Goal: Task Accomplishment & Management: Use online tool/utility

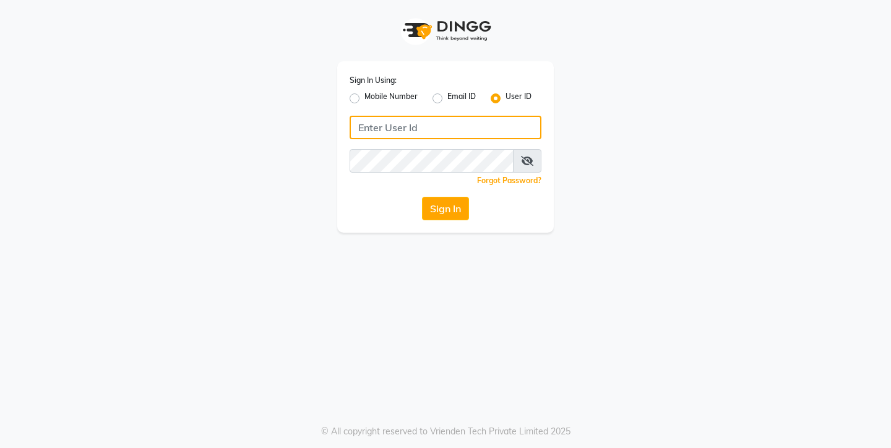
type input "9967133779"
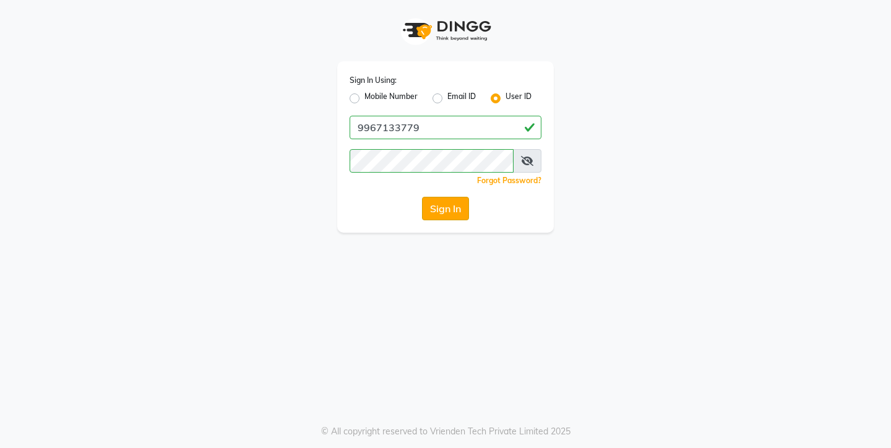
click at [449, 204] on button "Sign In" at bounding box center [445, 209] width 47 height 24
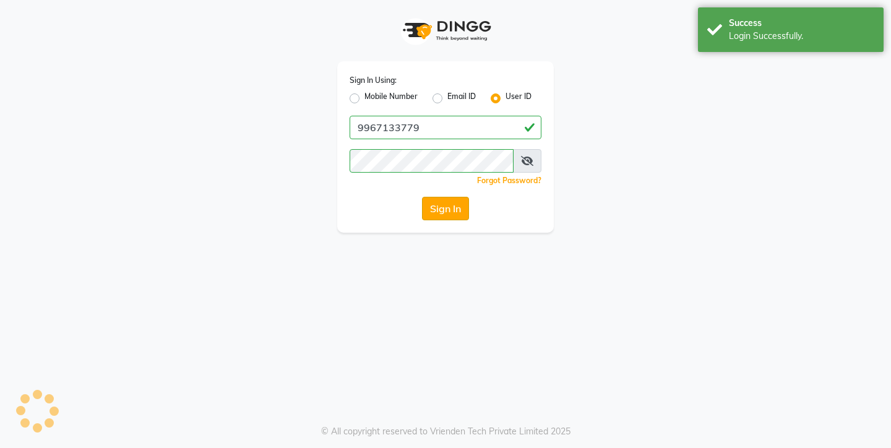
select select "service"
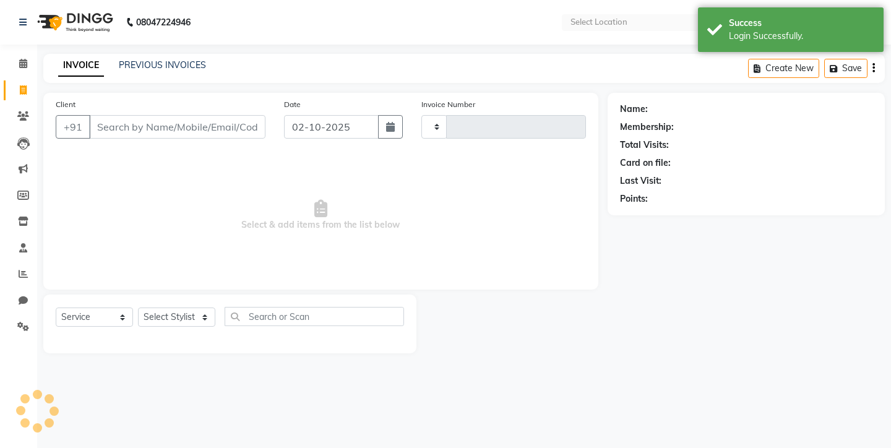
type input "0813"
select select "en"
select select "8131"
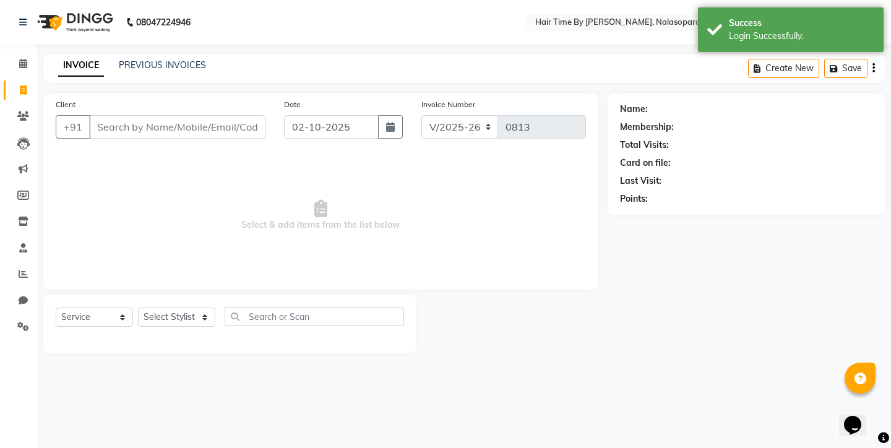
click at [116, 126] on input "Client" at bounding box center [177, 127] width 176 height 24
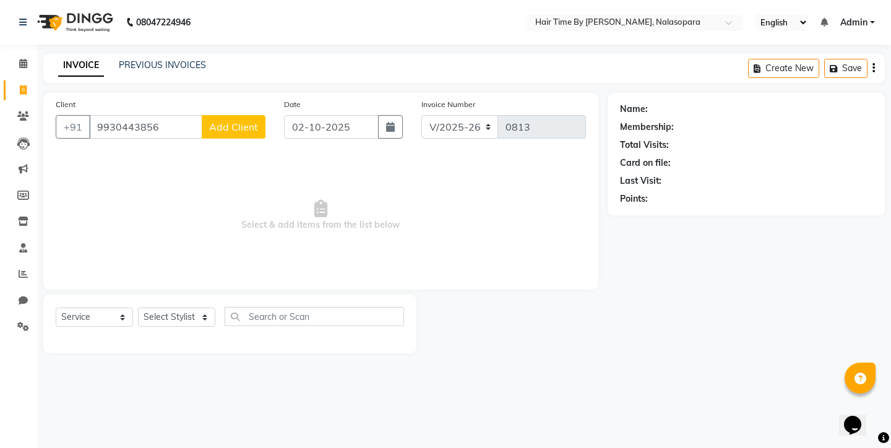
type input "9930443856"
click at [224, 132] on span "Add Client" at bounding box center [233, 127] width 49 height 12
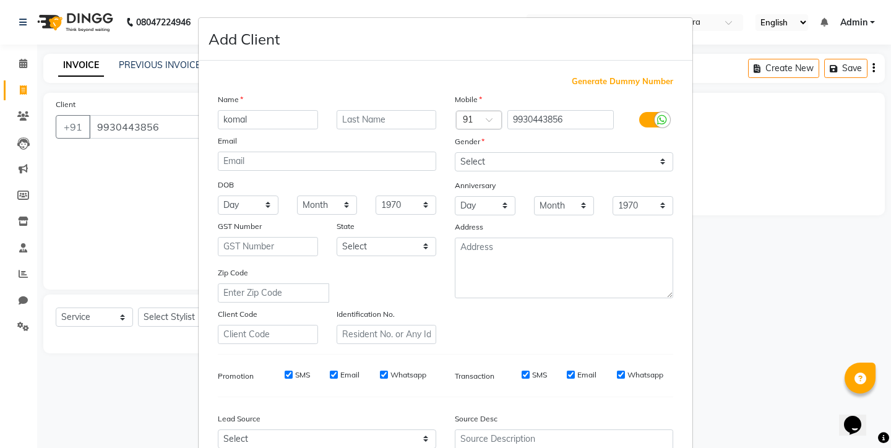
type input "komal"
select select "[DEMOGRAPHIC_DATA]"
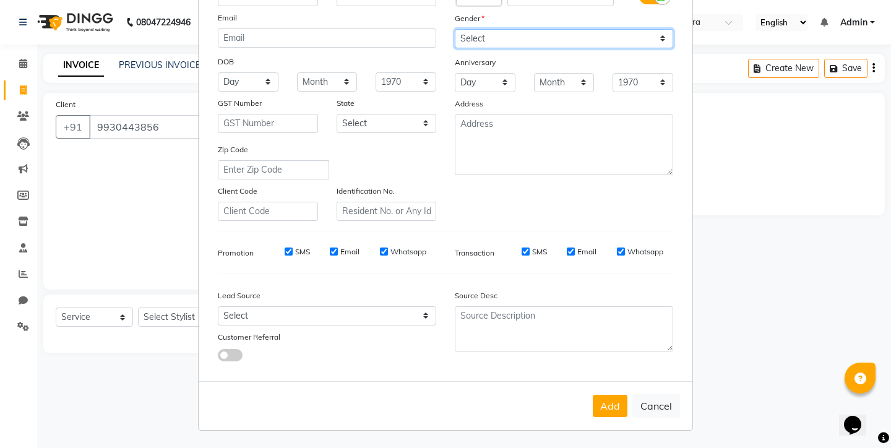
scroll to position [123, 0]
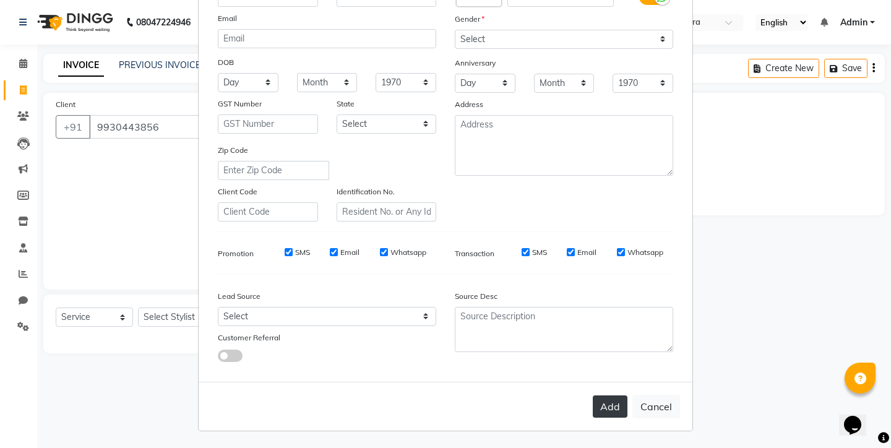
click at [606, 405] on button "Add" at bounding box center [610, 407] width 35 height 22
select select
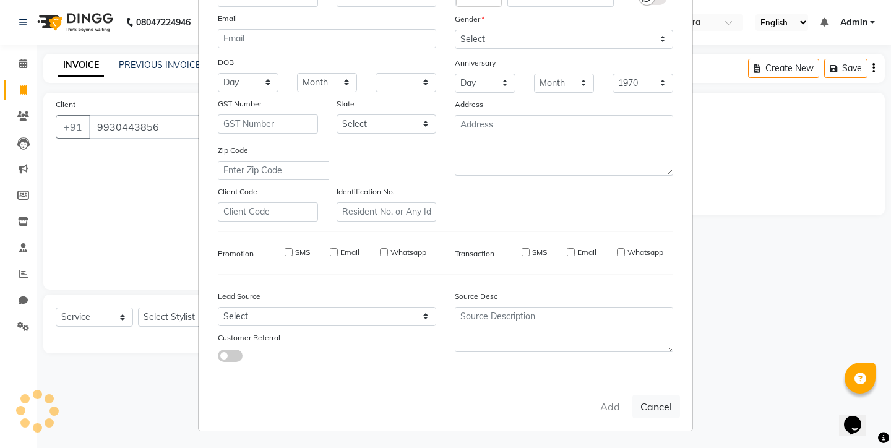
select select
checkbox input "false"
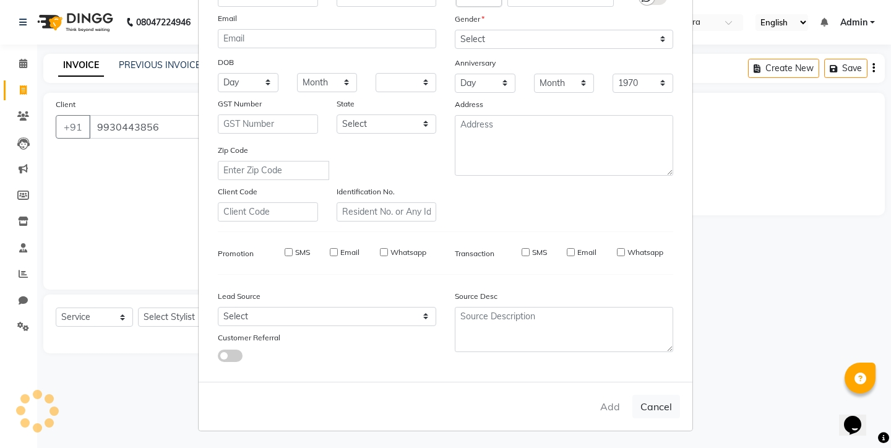
checkbox input "false"
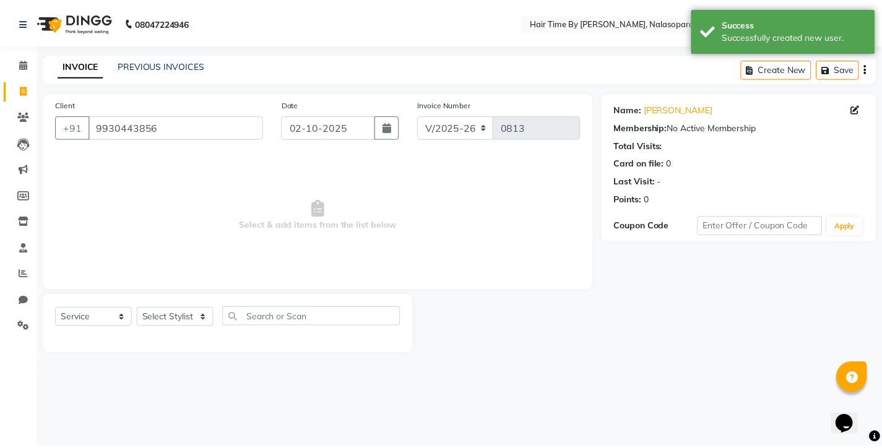
scroll to position [0, 0]
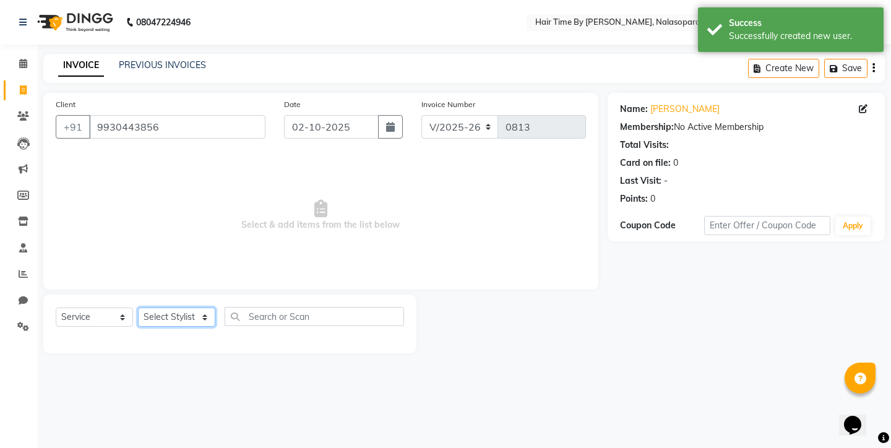
select select "75792"
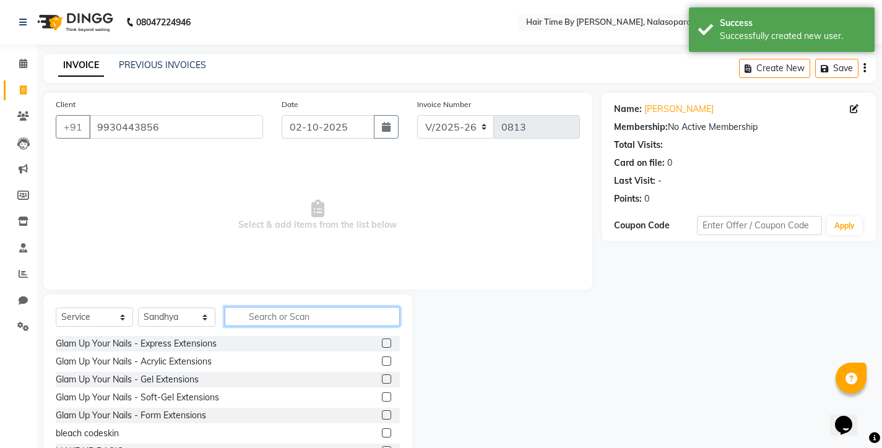
click at [257, 314] on input "text" at bounding box center [312, 316] width 175 height 19
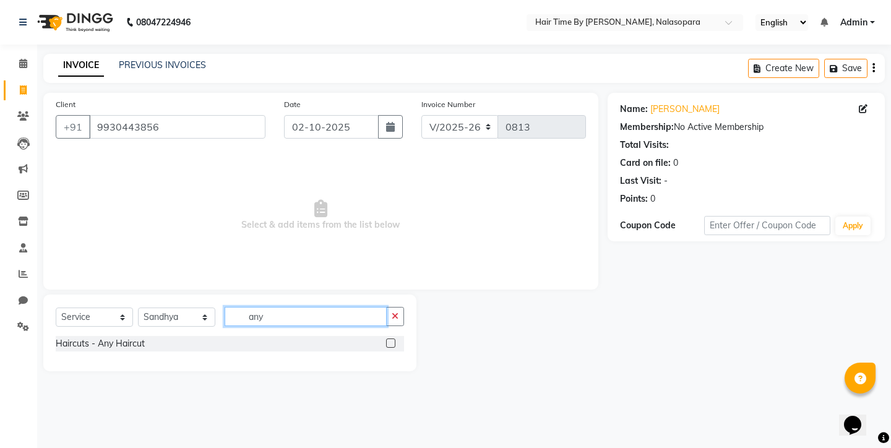
type input "any"
click at [389, 347] on label at bounding box center [390, 343] width 9 height 9
click at [389, 347] on input "checkbox" at bounding box center [390, 344] width 8 height 8
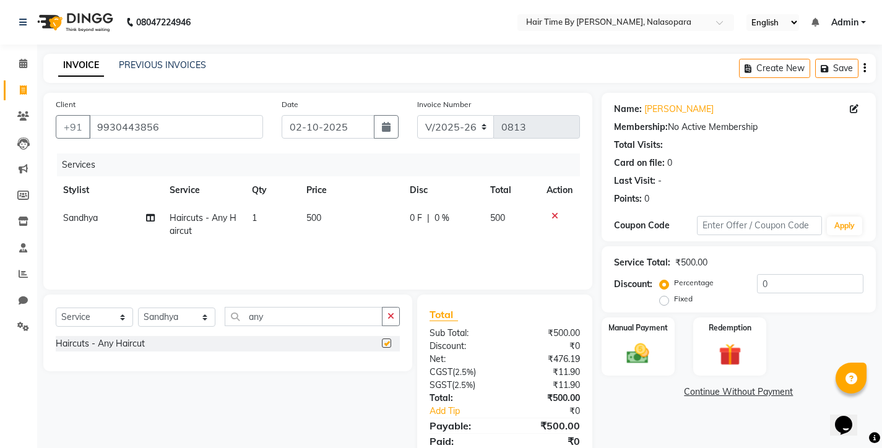
checkbox input "false"
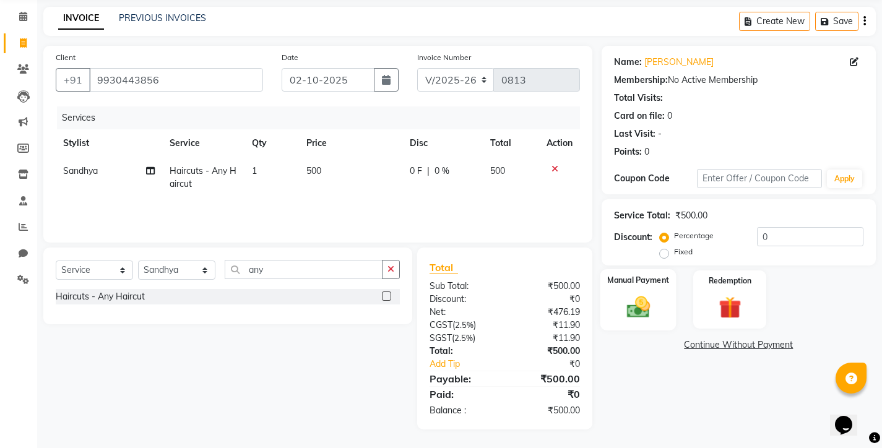
scroll to position [47, 0]
click at [635, 308] on img at bounding box center [638, 306] width 38 height 27
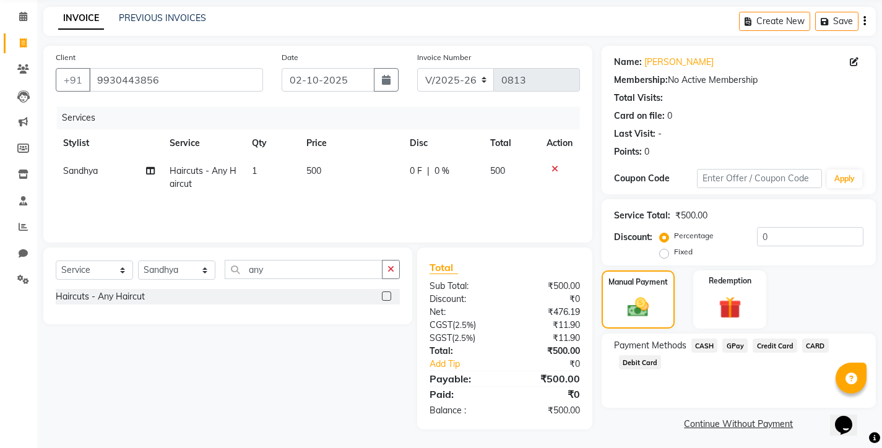
click at [735, 344] on span "GPay" at bounding box center [734, 346] width 25 height 14
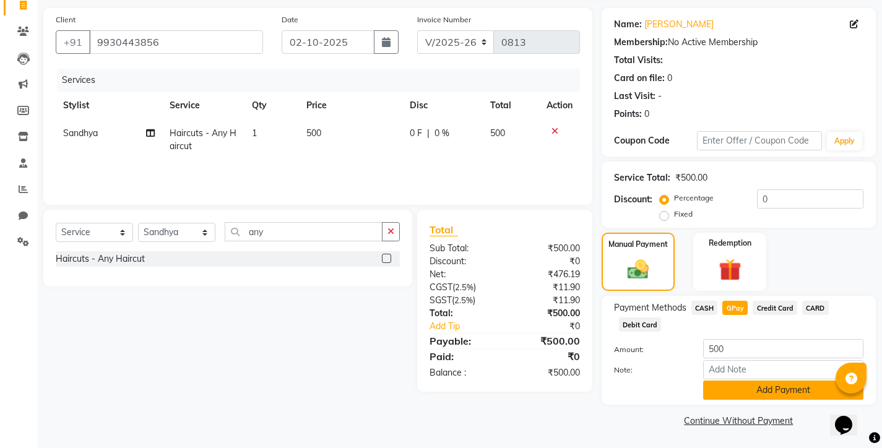
click at [741, 384] on button "Add Payment" at bounding box center [783, 390] width 160 height 19
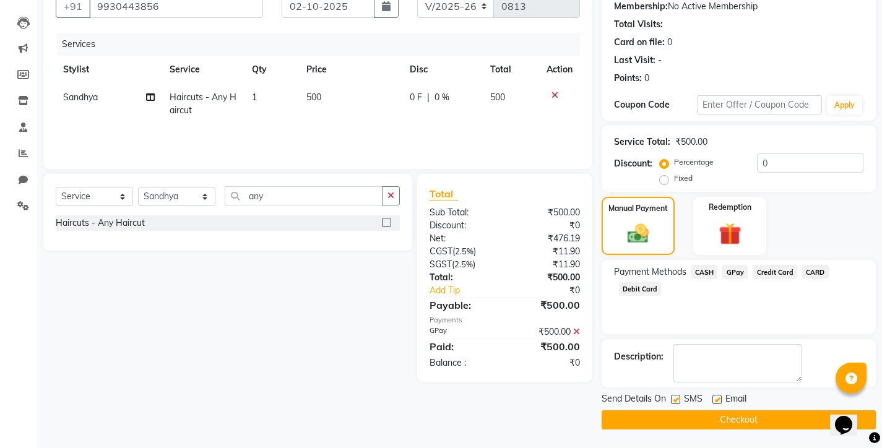
scroll to position [121, 0]
click at [733, 416] on button "Checkout" at bounding box center [739, 419] width 274 height 19
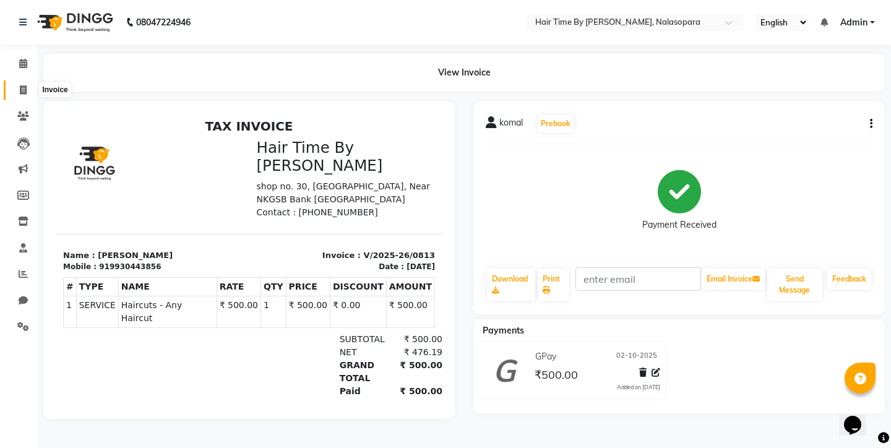
click at [23, 91] on icon at bounding box center [23, 89] width 7 height 9
select select "8131"
select select "service"
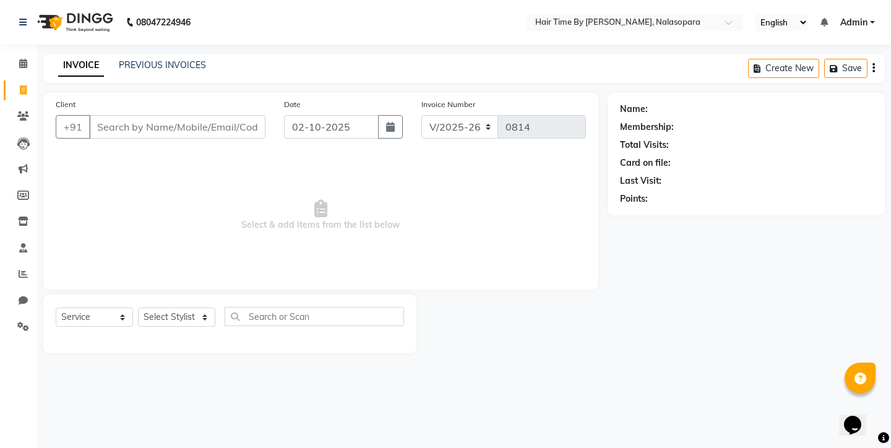
click at [102, 128] on input "Client" at bounding box center [177, 127] width 176 height 24
click at [204, 315] on select "Select Stylist [PERSON_NAME] [PERSON_NAME] divya [PERSON_NAME] [PERSON_NAME] Sa…" at bounding box center [176, 317] width 77 height 19
select select "75790"
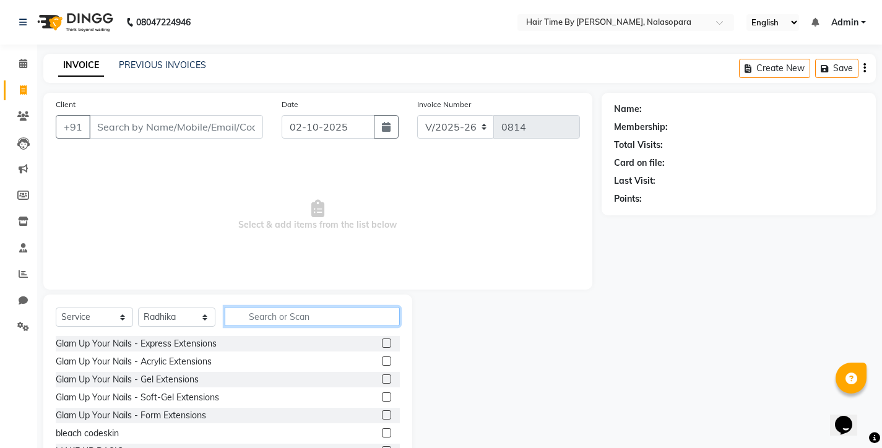
click at [259, 316] on input "text" at bounding box center [312, 316] width 175 height 19
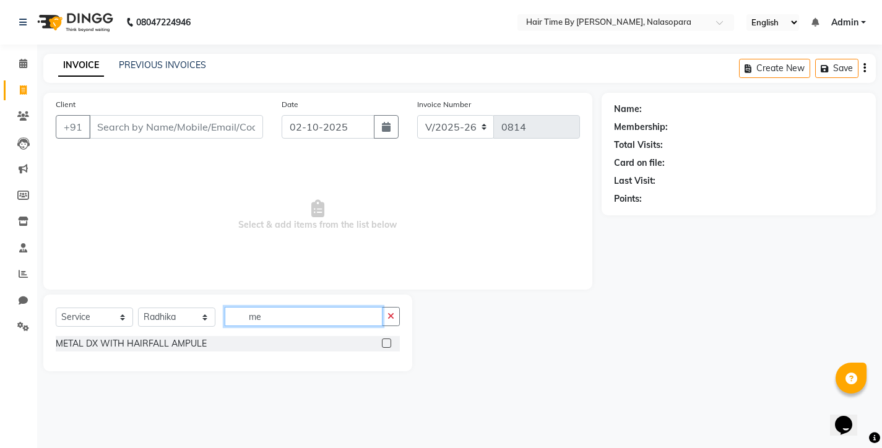
type input "m"
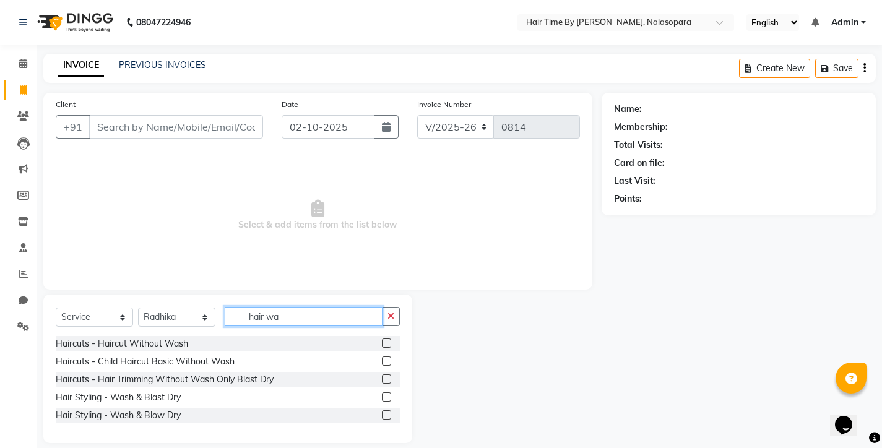
type input "hair wa"
click at [387, 412] on label at bounding box center [386, 414] width 9 height 9
click at [387, 412] on input "checkbox" at bounding box center [386, 416] width 8 height 8
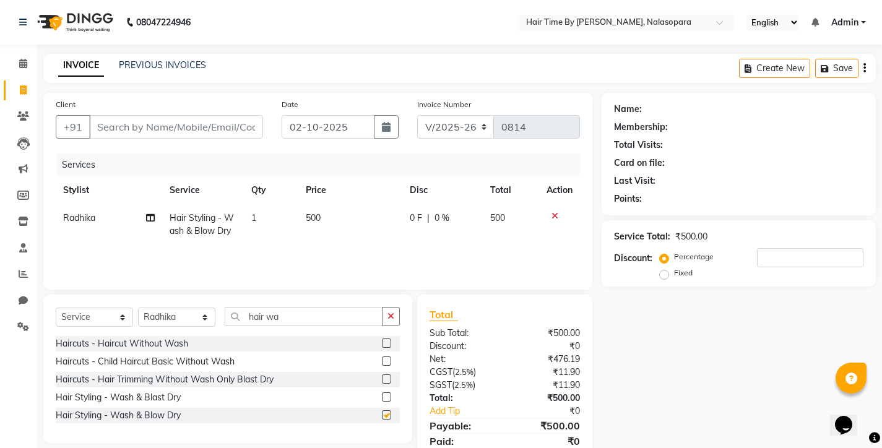
checkbox input "false"
click at [387, 317] on icon "button" at bounding box center [390, 316] width 7 height 9
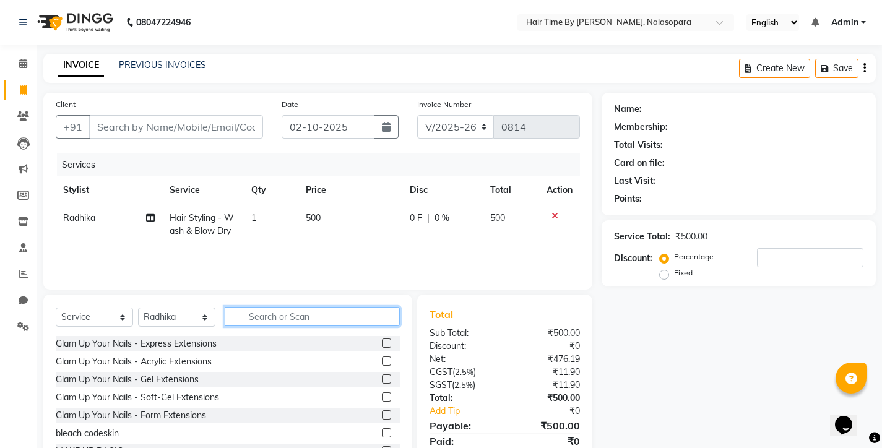
click at [246, 320] on input "text" at bounding box center [312, 316] width 175 height 19
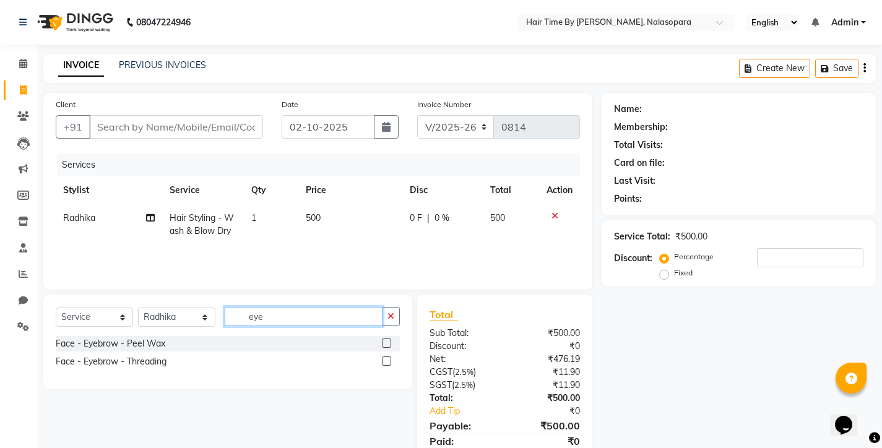
type input "eye"
click at [387, 365] on label at bounding box center [386, 361] width 9 height 9
click at [387, 365] on input "checkbox" at bounding box center [386, 362] width 8 height 8
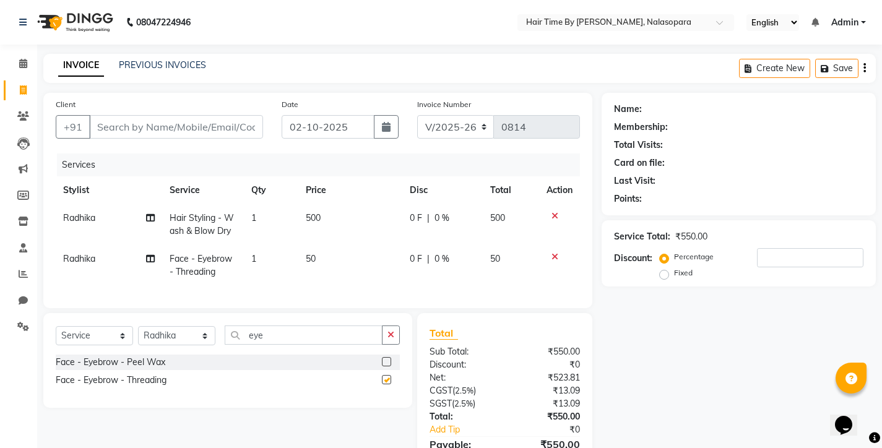
checkbox input "false"
click at [254, 260] on span "1" at bounding box center [253, 258] width 5 height 11
select select "75790"
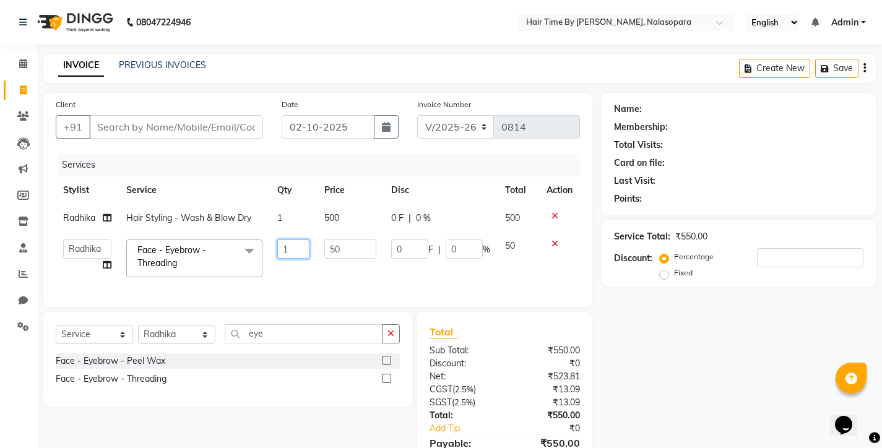
click at [293, 249] on input "1" at bounding box center [293, 249] width 32 height 19
type input "2"
click at [391, 338] on icon "button" at bounding box center [390, 333] width 7 height 9
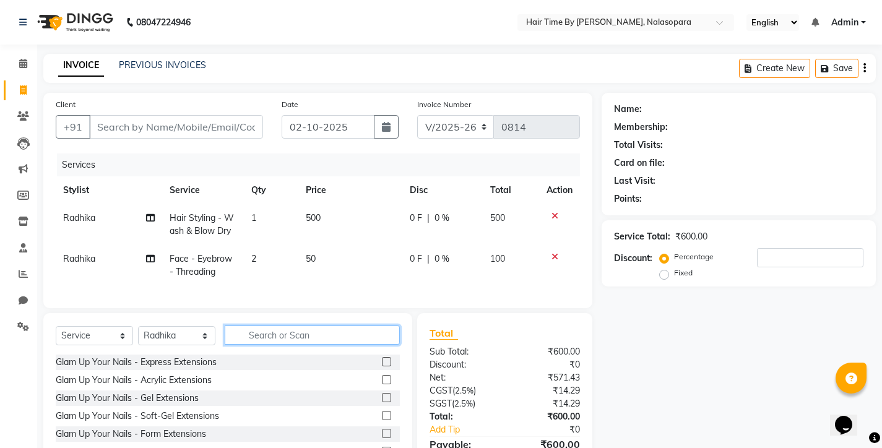
click at [249, 345] on input "text" at bounding box center [312, 335] width 175 height 19
type input "y"
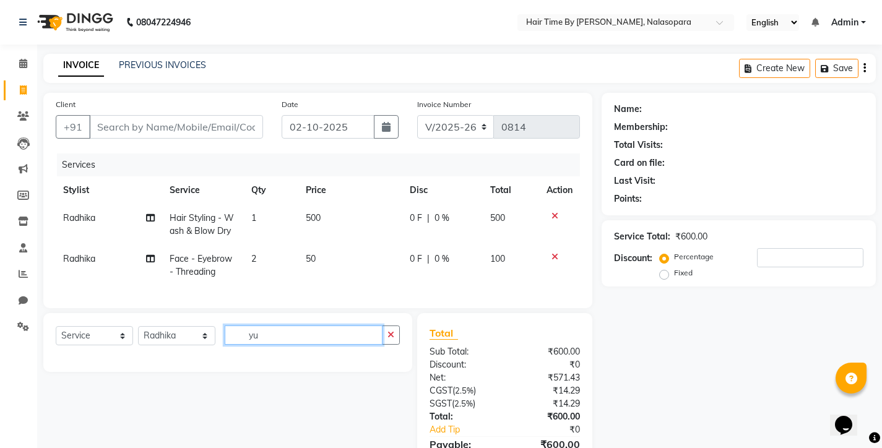
type input "y"
type input "upp"
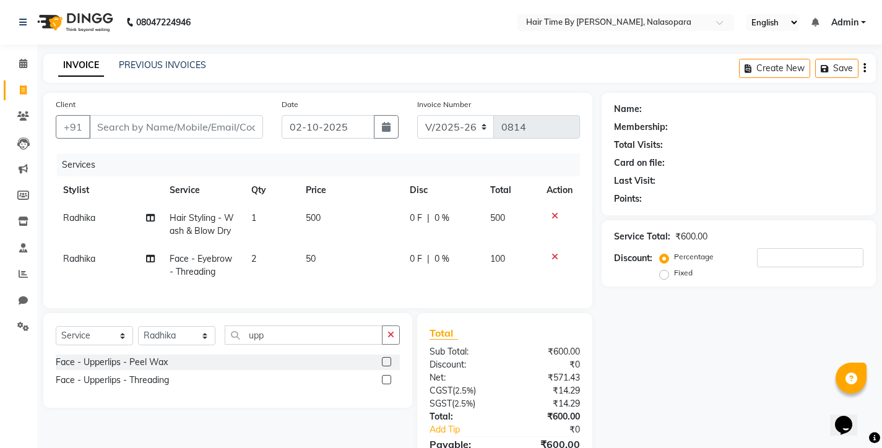
click at [390, 384] on label at bounding box center [386, 379] width 9 height 9
click at [390, 384] on input "checkbox" at bounding box center [386, 380] width 8 height 8
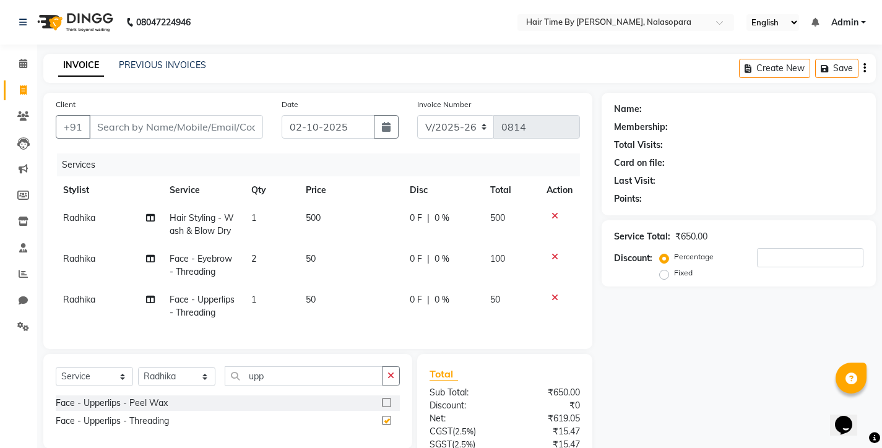
checkbox input "false"
click at [255, 301] on span "1" at bounding box center [253, 299] width 5 height 11
select select "75790"
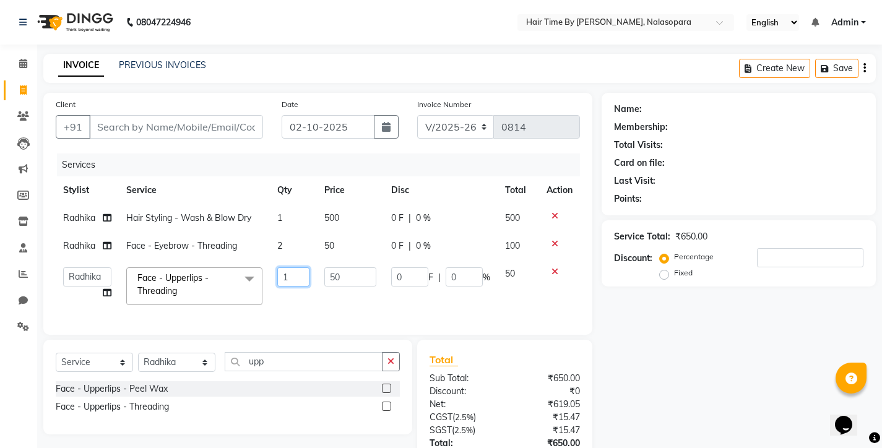
click at [288, 287] on input "1" at bounding box center [293, 276] width 32 height 19
type input "2"
click at [396, 371] on button "button" at bounding box center [391, 361] width 18 height 19
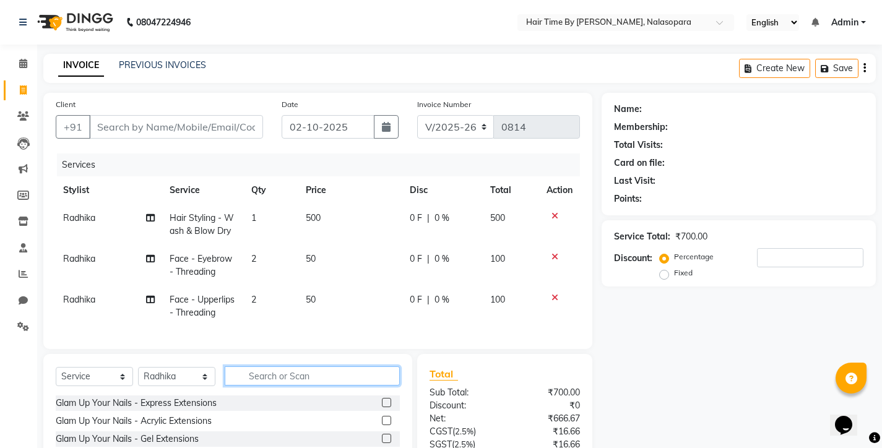
click at [251, 383] on input "text" at bounding box center [312, 375] width 175 height 19
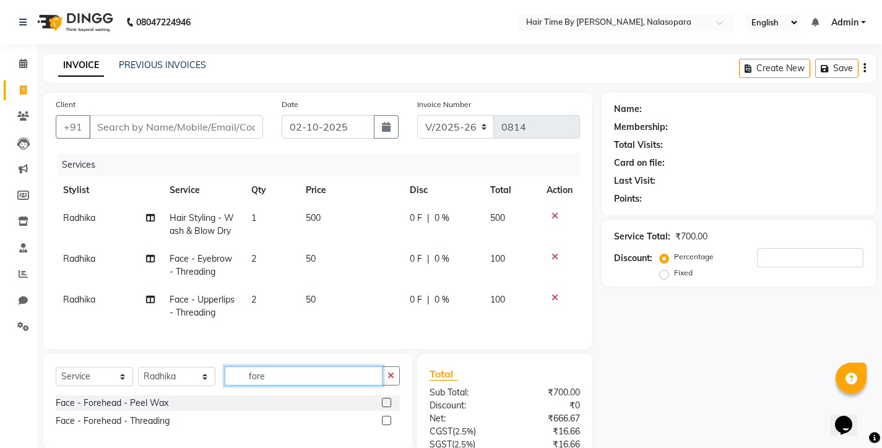
type input "fore"
click at [390, 425] on label at bounding box center [386, 420] width 9 height 9
click at [390, 425] on input "checkbox" at bounding box center [386, 421] width 8 height 8
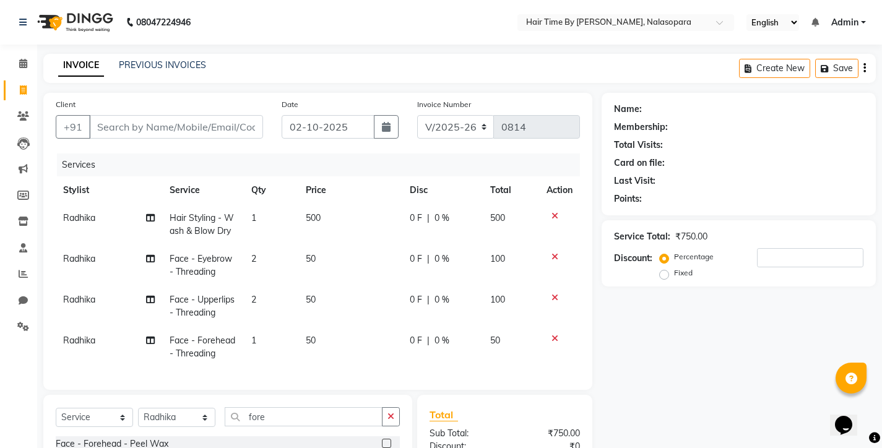
checkbox input "false"
click at [258, 339] on td "1" at bounding box center [271, 347] width 54 height 41
select select "75790"
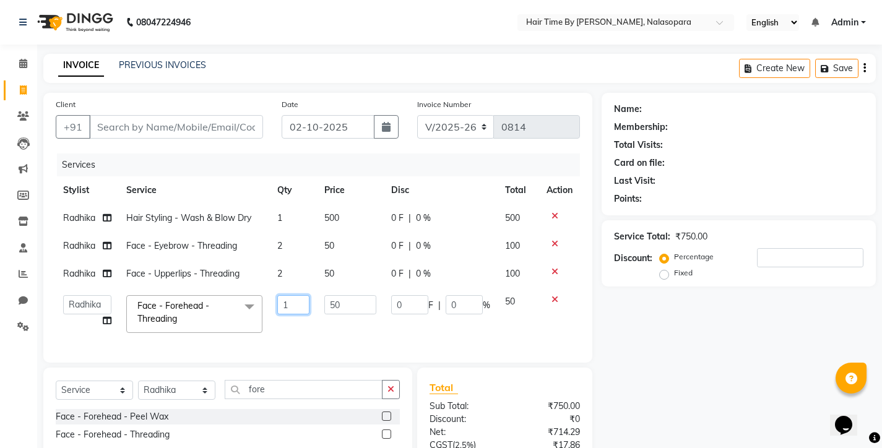
click at [291, 314] on input "1" at bounding box center [293, 304] width 32 height 19
type input "2"
click at [101, 125] on input "Client" at bounding box center [176, 127] width 174 height 24
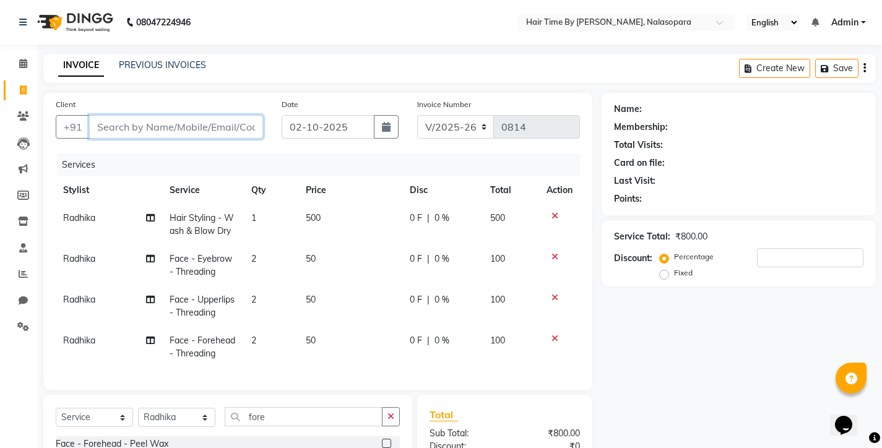
type input "a"
type input "0"
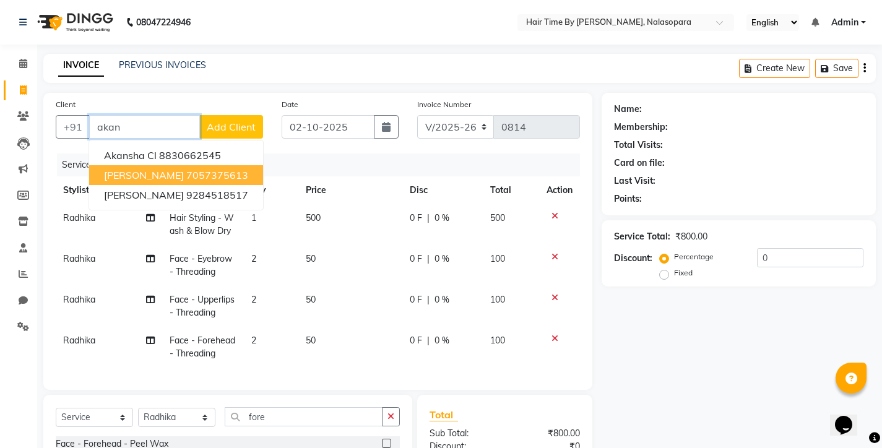
click at [149, 171] on span "[PERSON_NAME]" at bounding box center [144, 175] width 80 height 12
type input "7057375613"
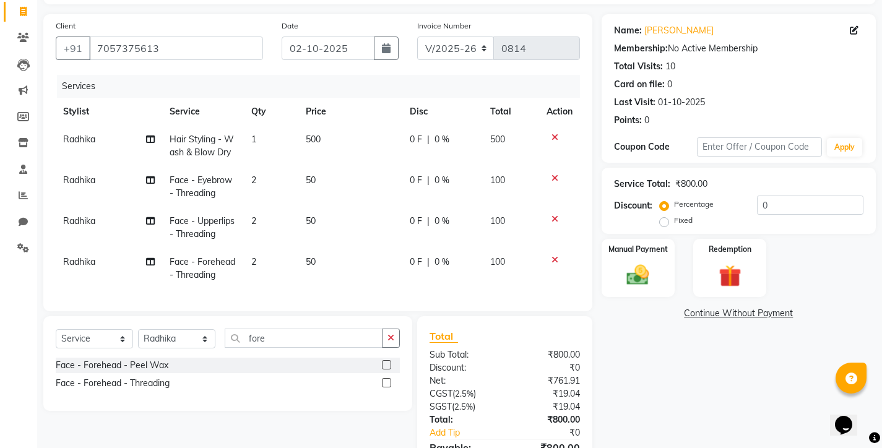
scroll to position [87, 0]
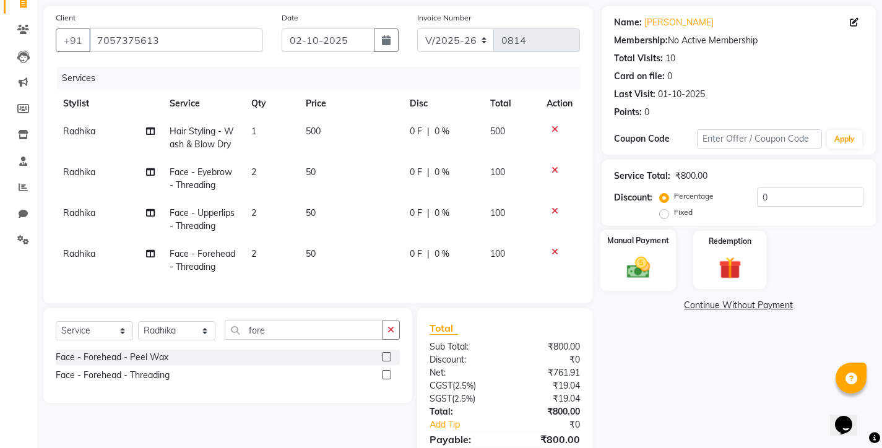
click at [636, 267] on img at bounding box center [638, 267] width 38 height 27
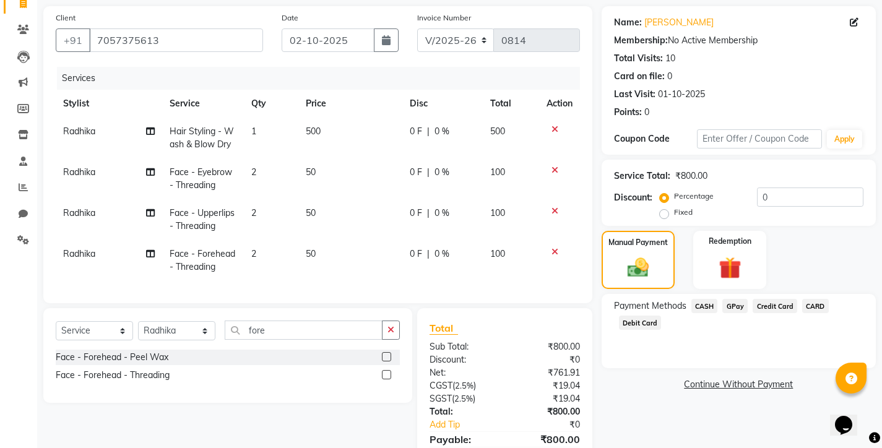
click at [735, 303] on span "GPay" at bounding box center [734, 306] width 25 height 14
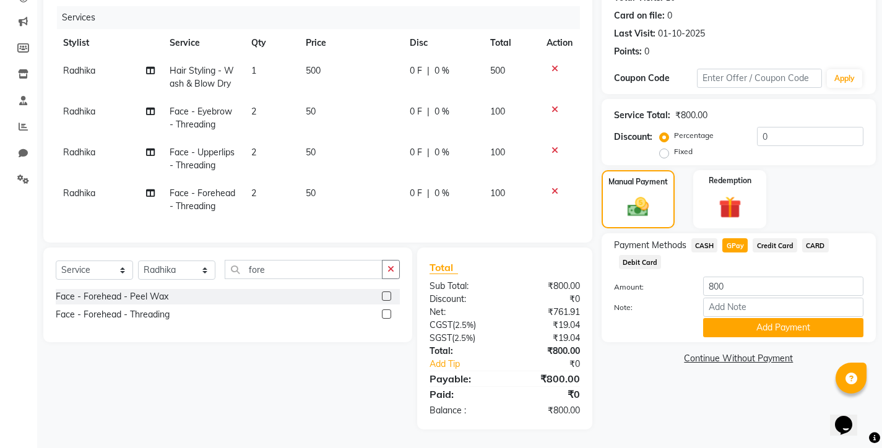
scroll to position [157, 0]
click at [753, 319] on button "Add Payment" at bounding box center [783, 327] width 160 height 19
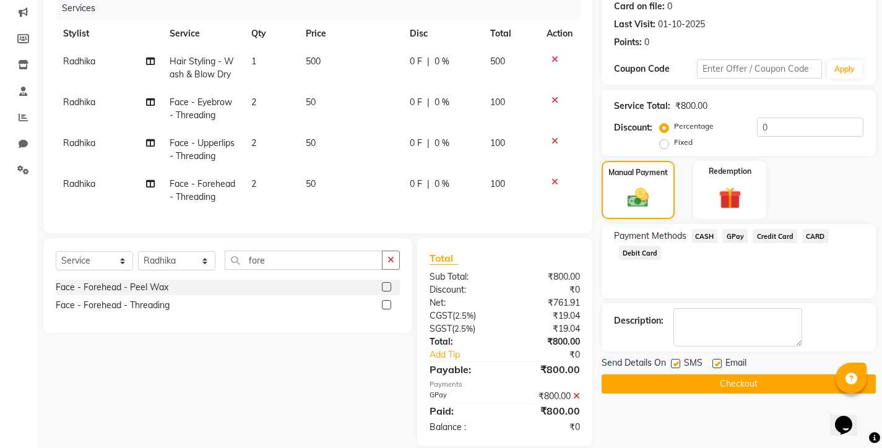
click at [735, 383] on button "Checkout" at bounding box center [739, 383] width 274 height 19
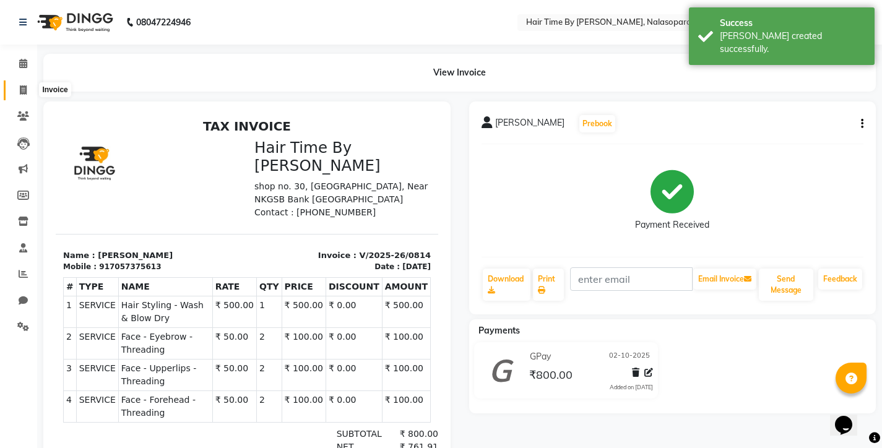
click at [21, 85] on icon at bounding box center [23, 89] width 7 height 9
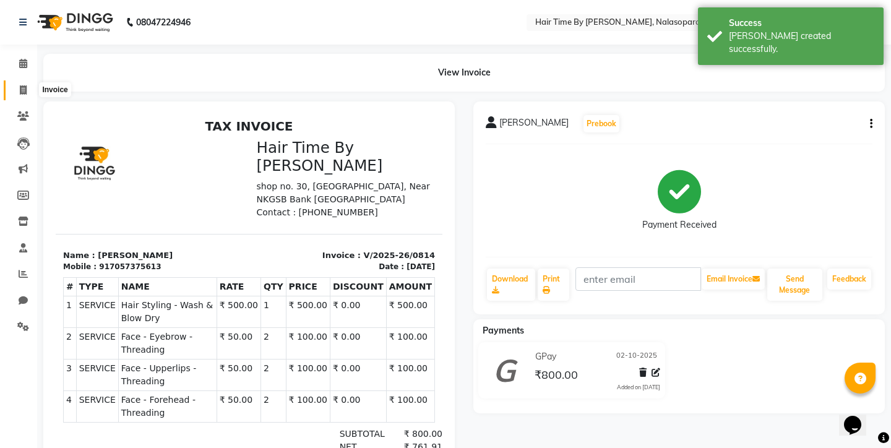
select select "8131"
select select "service"
